Goal: Transaction & Acquisition: Subscribe to service/newsletter

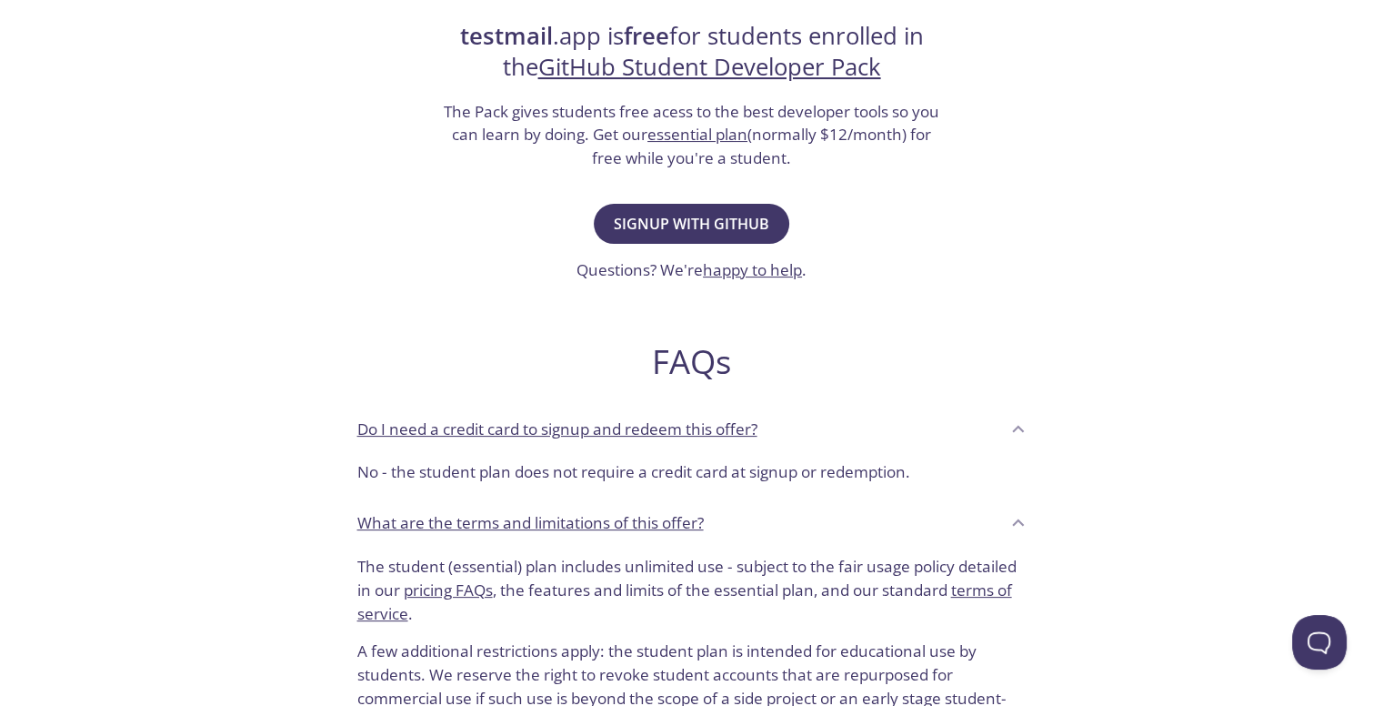
scroll to position [273, 0]
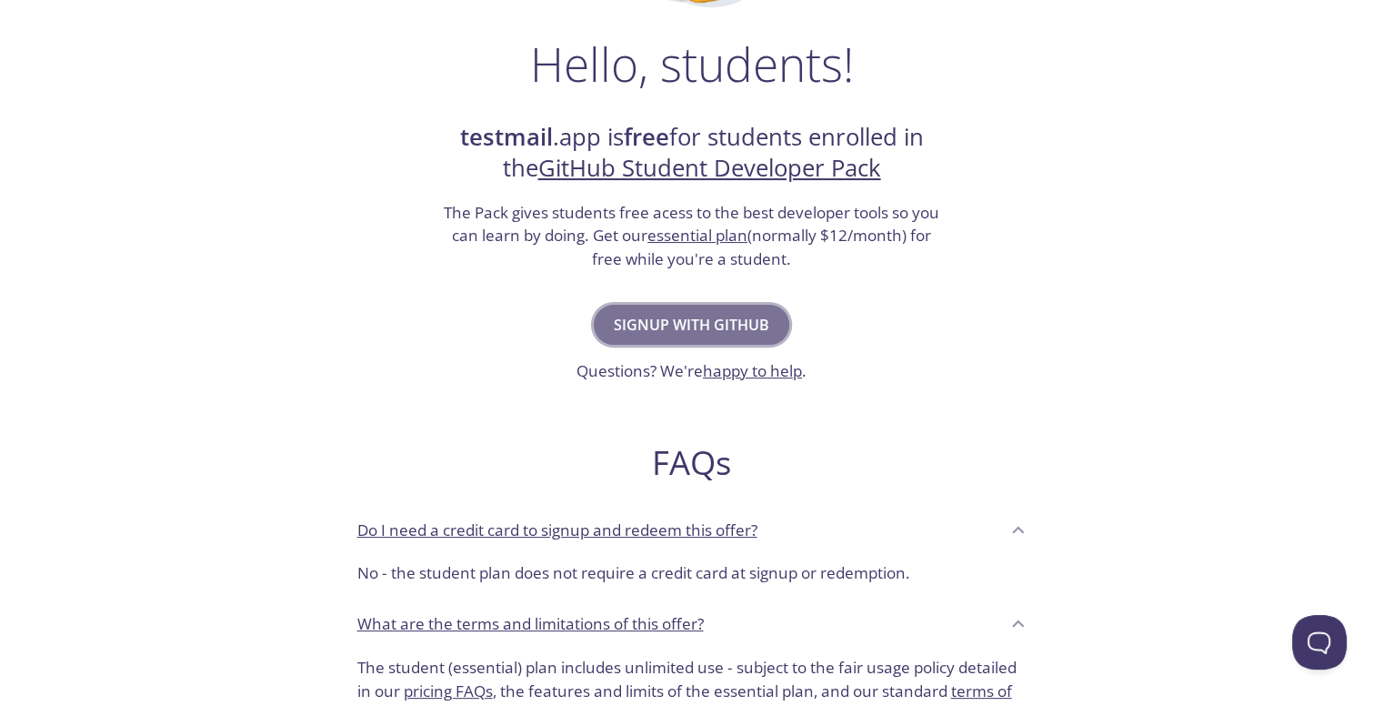
click at [711, 317] on span "Signup with GitHub" at bounding box center [692, 324] width 156 height 25
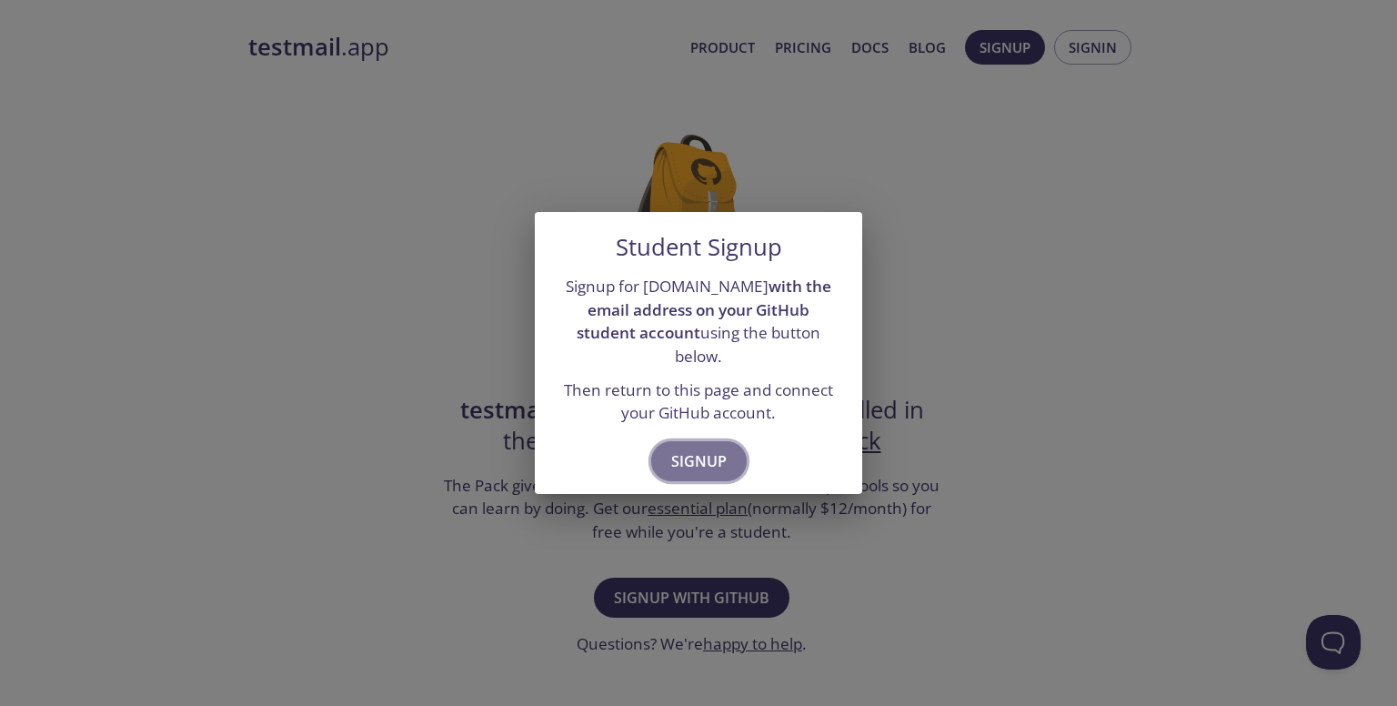
click at [700, 448] on span "Signup" at bounding box center [698, 460] width 55 height 25
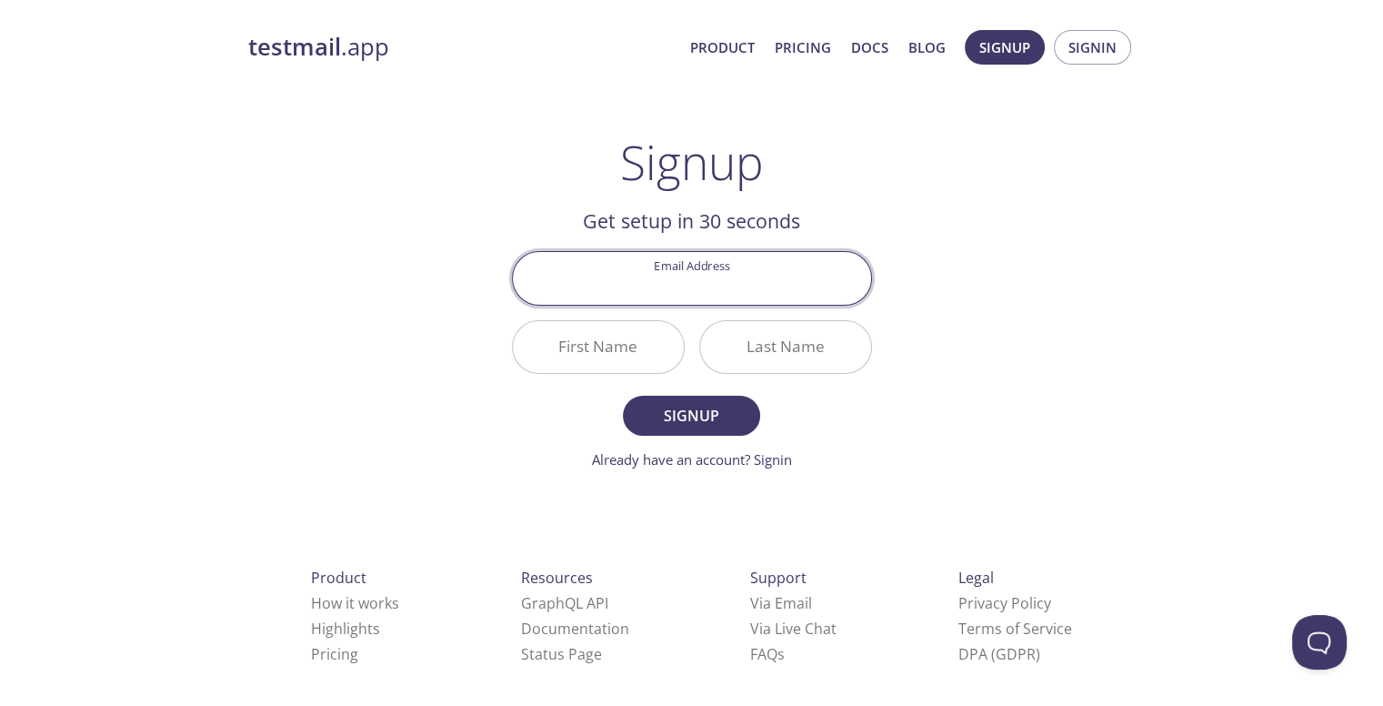
click at [698, 283] on input "Email Address" at bounding box center [692, 278] width 358 height 52
type input "[EMAIL_ADDRESS][DOMAIN_NAME]"
click at [660, 346] on input "First Name" at bounding box center [598, 347] width 171 height 52
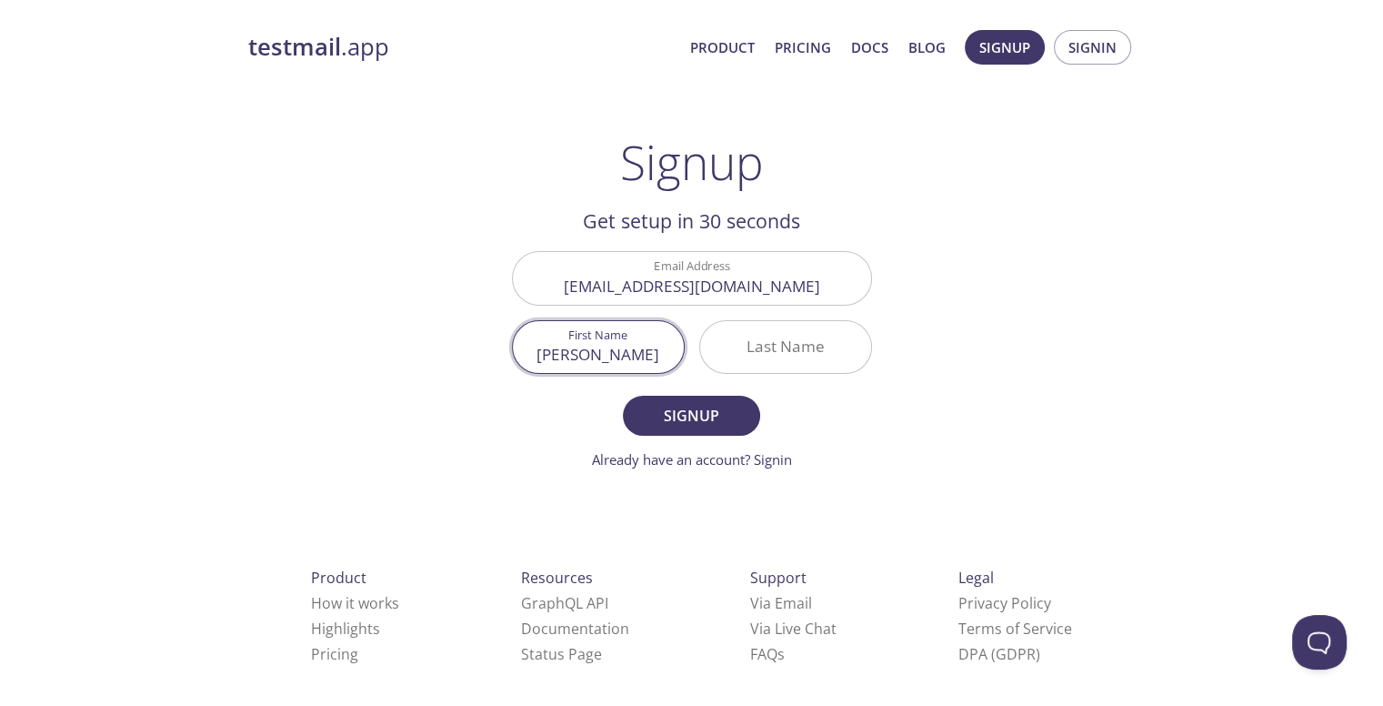
type input "[PERSON_NAME]"
click at [949, 390] on div "testmail .app Product Pricing Docs Blog Signup Signin Signup Get setup in 30 se…" at bounding box center [691, 435] width 931 height 835
click at [794, 361] on input "Last Name" at bounding box center [785, 347] width 171 height 52
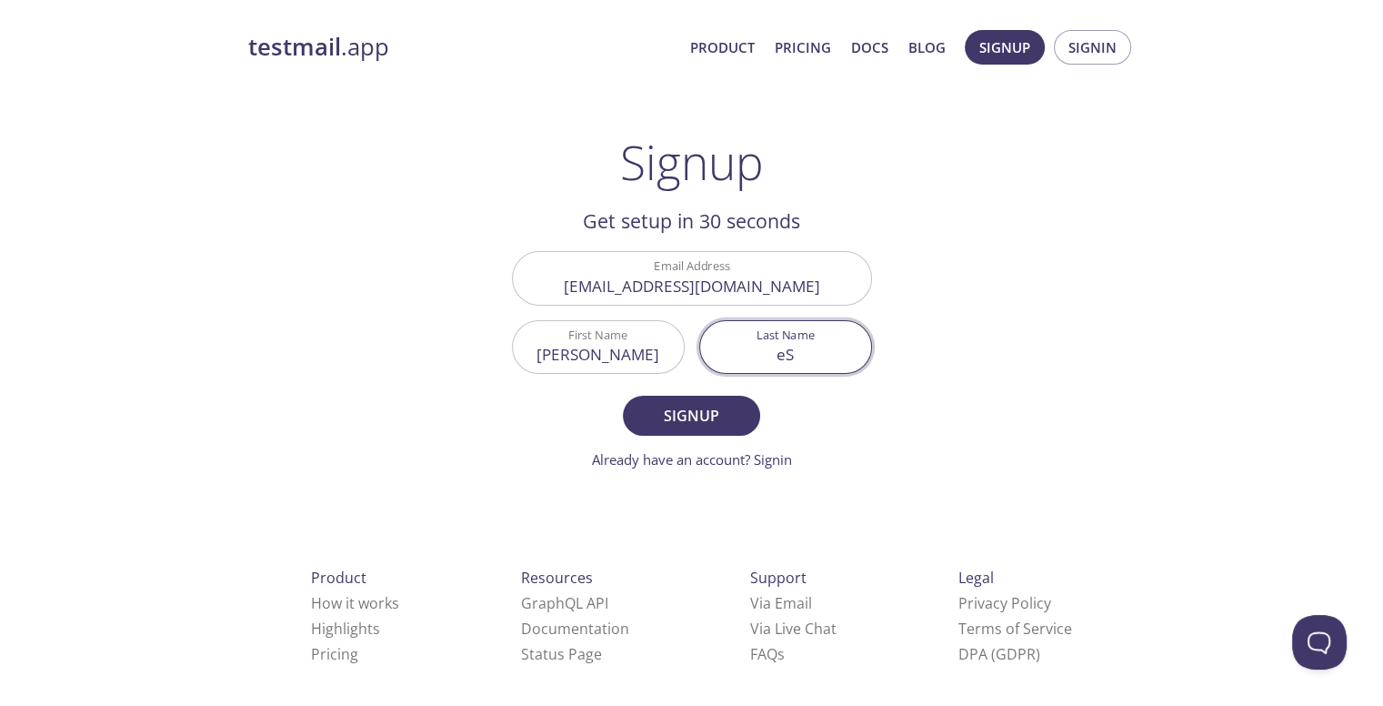
type input "e"
type input "E S"
click at [715, 423] on span "Signup" at bounding box center [691, 415] width 96 height 25
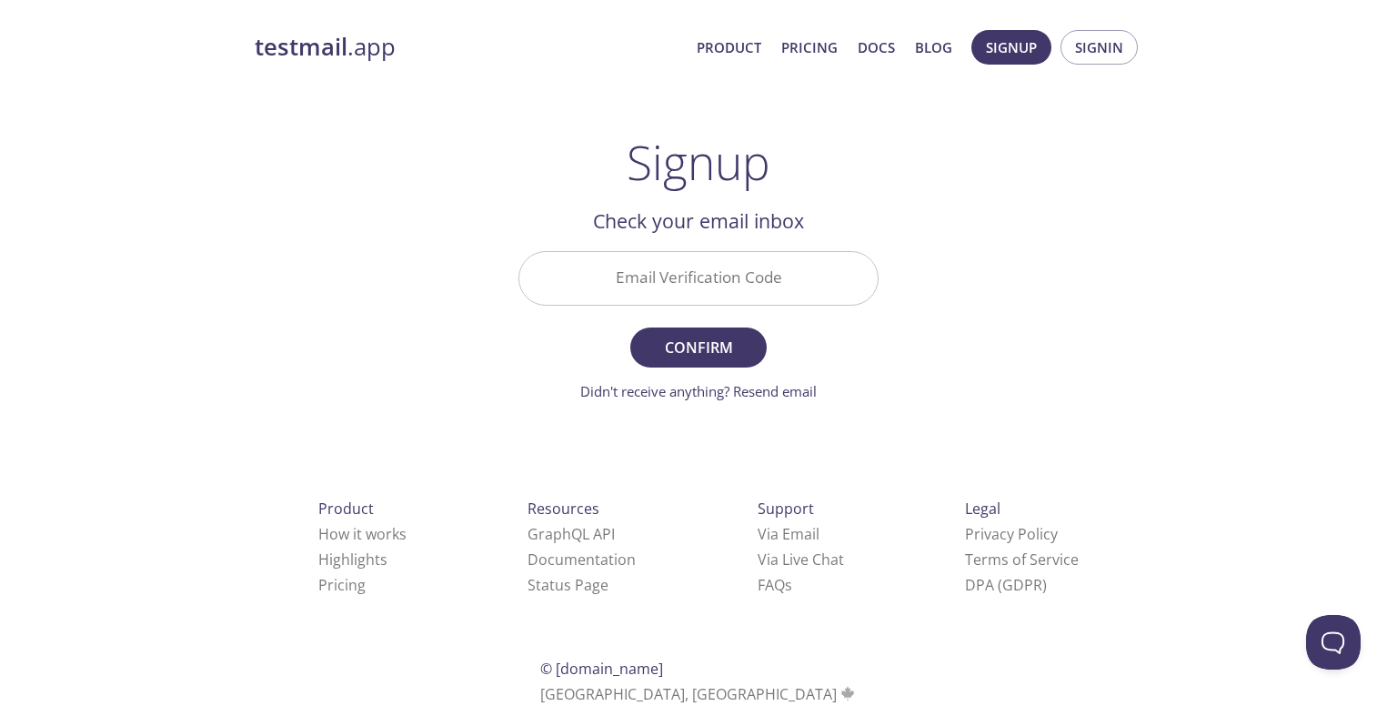
click at [746, 280] on input "Email Verification Code" at bounding box center [698, 278] width 358 height 52
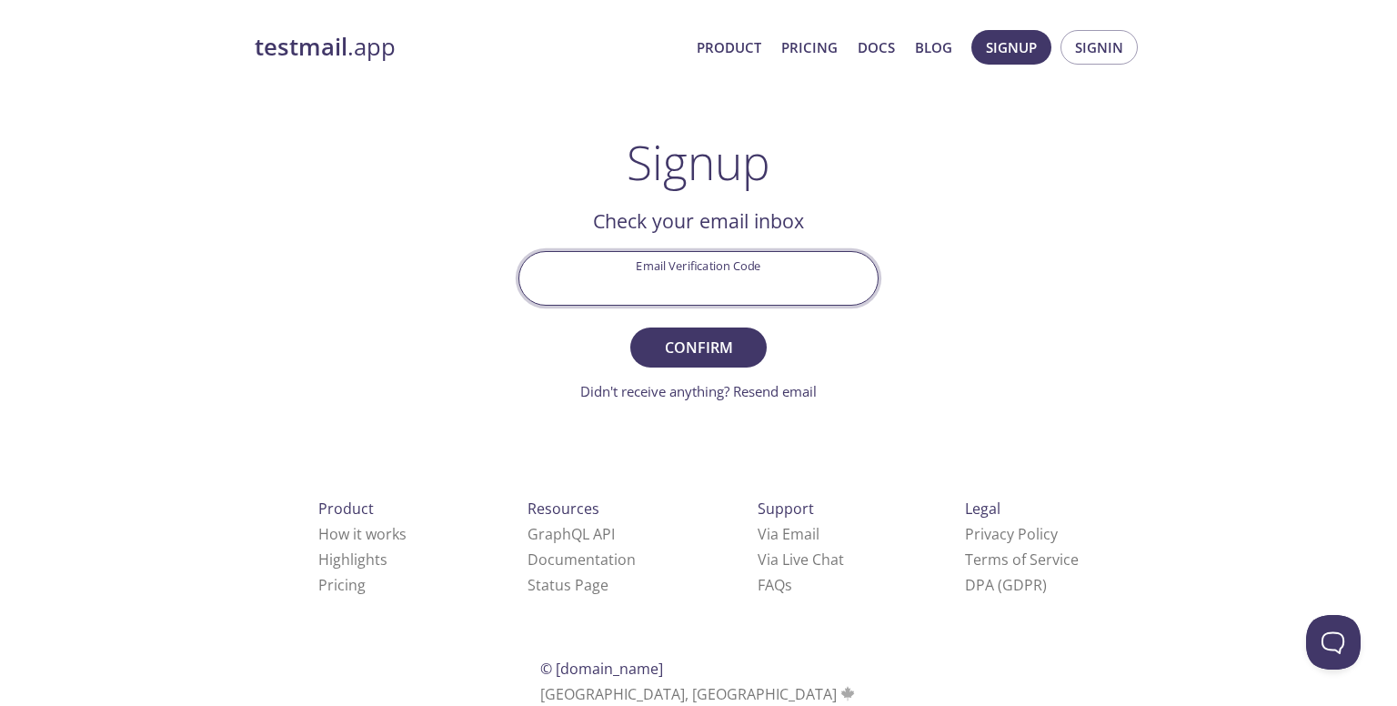
paste input "PJS77E3"
type input "PJS77E3"
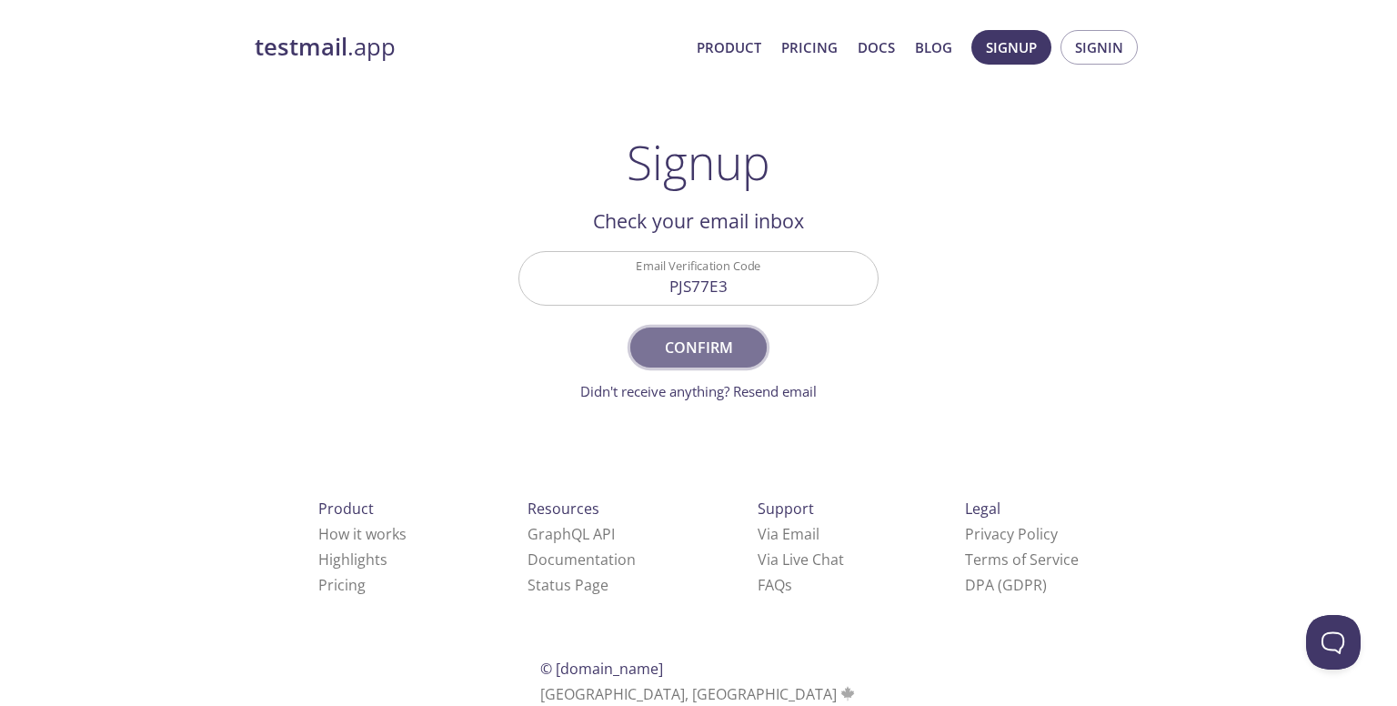
click at [711, 343] on span "Confirm" at bounding box center [698, 347] width 96 height 25
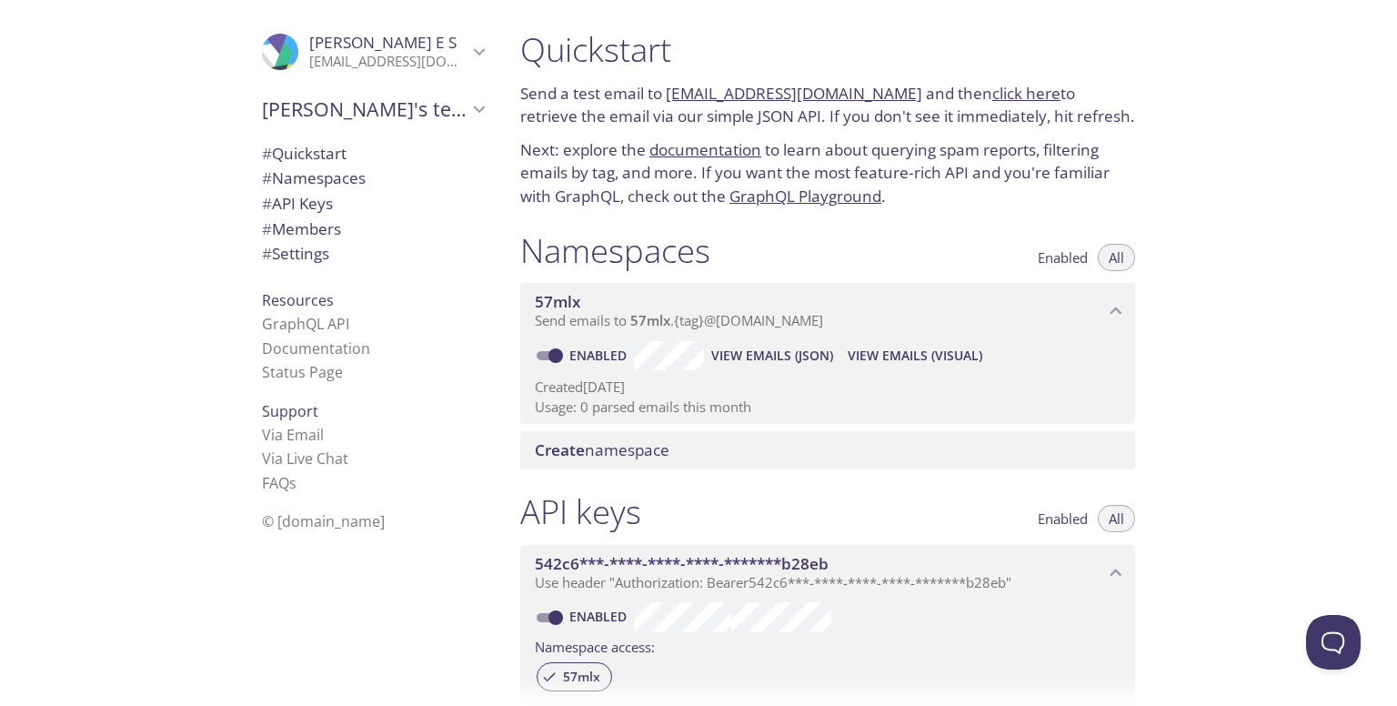
click at [96, 328] on div ".cls-1 { fill: #6d5ca8; } .cls-2 { fill: #3fc191; } .cls-3 { fill: #3b4752; } .…" at bounding box center [253, 353] width 506 height 706
